Goal: Check status

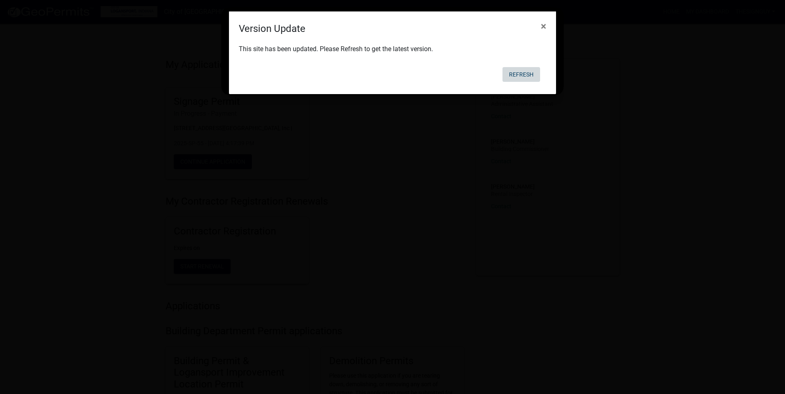
click at [521, 78] on button "Refresh" at bounding box center [521, 74] width 38 height 15
